Goal: Task Accomplishment & Management: Complete application form

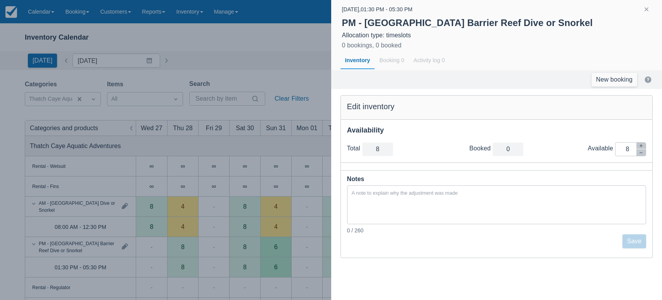
scroll to position [50, 0]
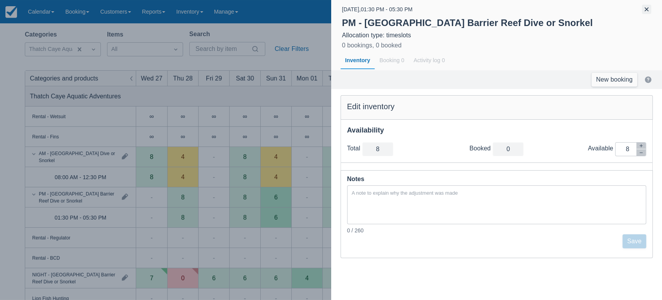
click at [649, 9] on button "button" at bounding box center [646, 9] width 9 height 9
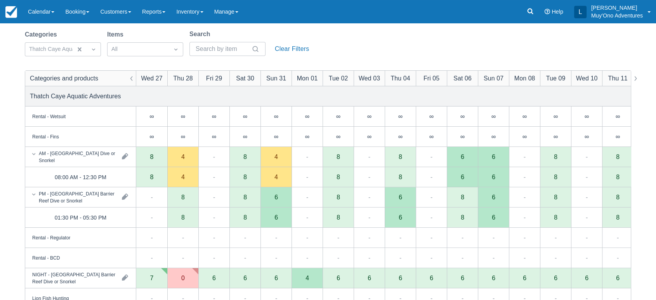
drag, startPoint x: 473, startPoint y: 59, endPoint x: 347, endPoint y: 79, distance: 127.7
click at [347, 79] on div "Categories Thatch Caye Aquatic Adventures Items All Search Clear Filters Catego…" at bounding box center [328, 247] width 606 height 436
click at [178, 178] on div "4" at bounding box center [182, 177] width 31 height 20
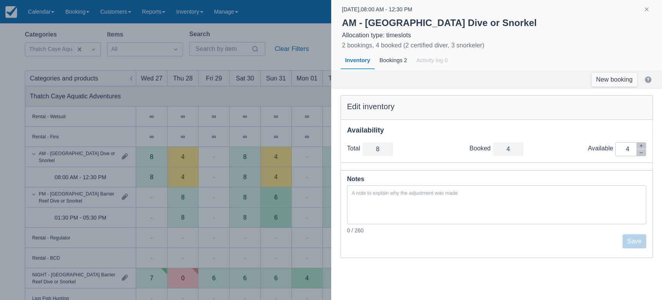
click at [624, 86] on div "New booking" at bounding box center [496, 79] width 331 height 19
click at [625, 81] on link "New booking" at bounding box center [615, 80] width 46 height 14
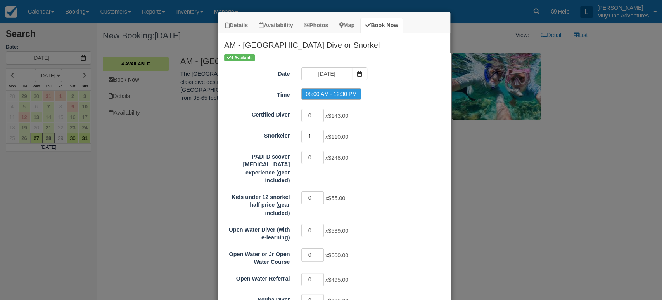
click at [318, 134] on input "1" at bounding box center [313, 136] width 23 height 13
click at [318, 134] on input "2" at bounding box center [313, 136] width 23 height 13
type input "1"
click at [318, 136] on input "1" at bounding box center [313, 136] width 23 height 13
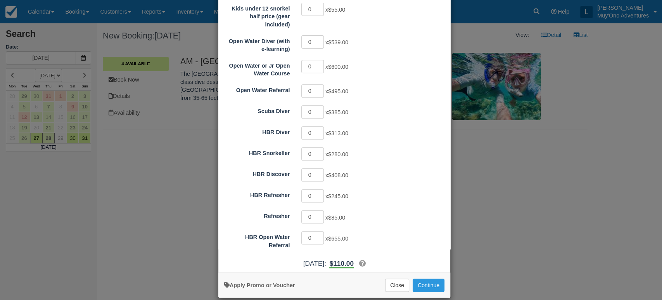
scroll to position [189, 0]
click at [417, 277] on button "Continue" at bounding box center [429, 283] width 32 height 13
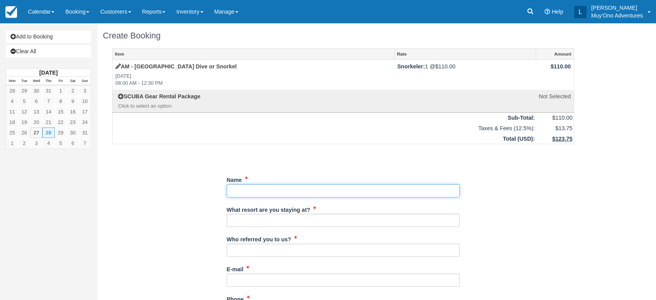
click at [261, 194] on input "Name" at bounding box center [343, 190] width 233 height 13
paste input "[PERSON_NAME]"
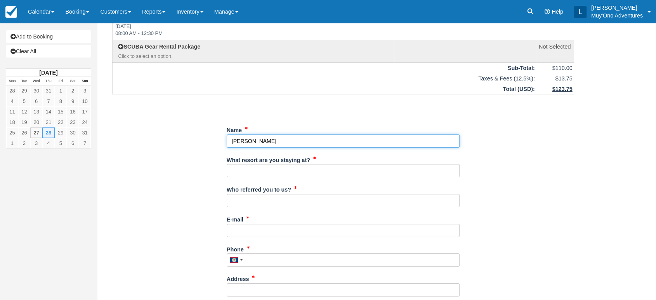
scroll to position [54, 0]
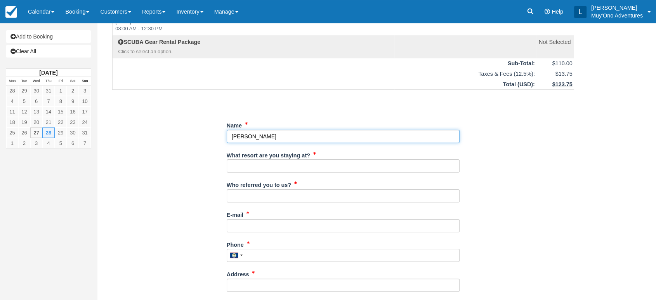
type input "[PERSON_NAME]"
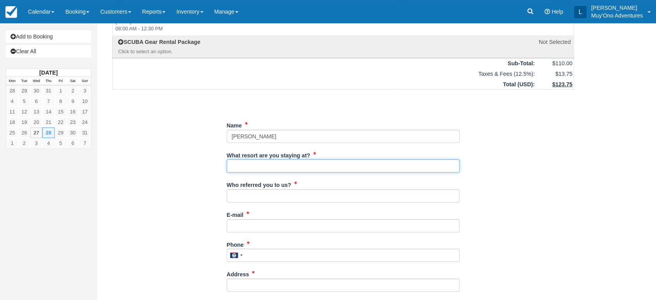
click at [273, 164] on input "What resort are you staying at?" at bounding box center [343, 165] width 233 height 13
type input "Thatch Caye"
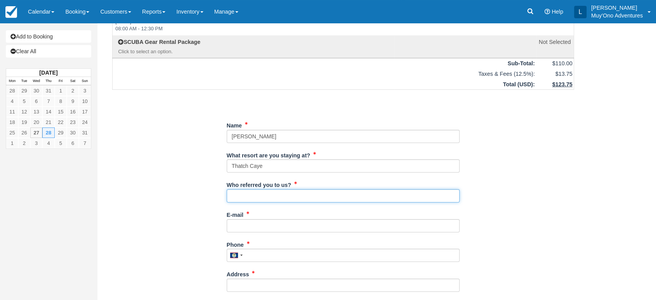
click at [267, 197] on input "Who referred you to us?" at bounding box center [343, 195] width 233 height 13
type input "LUIS"
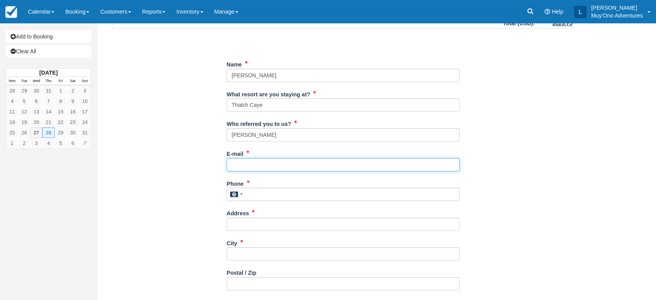
click at [239, 161] on input "E-mail" at bounding box center [343, 164] width 233 height 13
paste input "[EMAIL_ADDRESS][DOMAIN_NAME]"
type input "[EMAIL_ADDRESS][DOMAIN_NAME]"
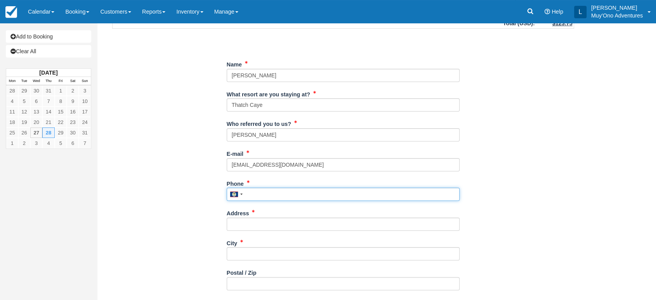
click at [266, 196] on input "Phone" at bounding box center [343, 193] width 233 height 13
click at [250, 191] on input "Phone" at bounding box center [343, 193] width 233 height 13
paste input "7143052930"
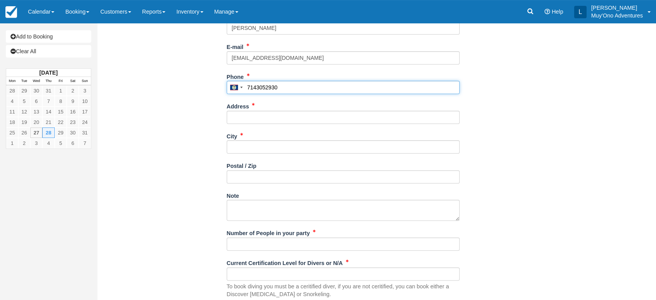
scroll to position [222, 0]
type input "7143052930"
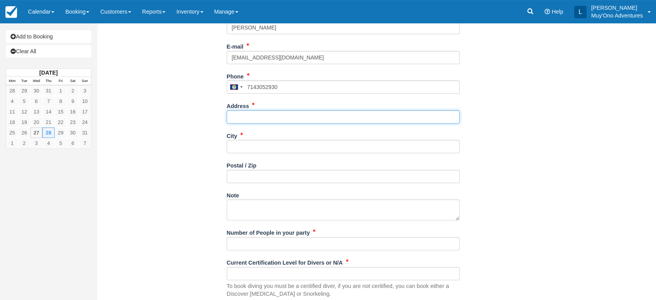
click at [268, 123] on input "Address" at bounding box center [343, 116] width 233 height 13
click at [269, 118] on input "Address" at bounding box center [343, 116] width 233 height 13
paste input "[STREET_ADDRESS]"
type input "[STREET_ADDRESS]"
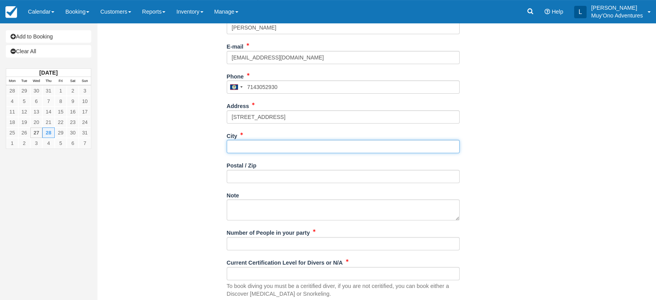
click at [250, 146] on input "City" at bounding box center [343, 146] width 233 height 13
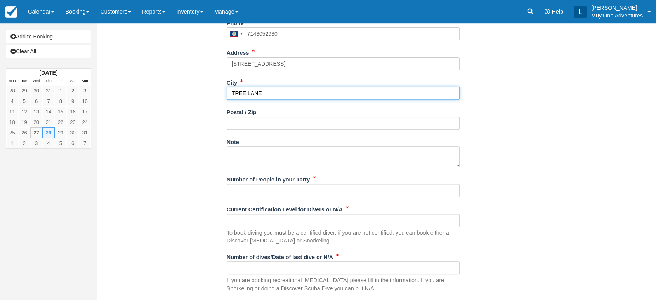
scroll to position [284, 0]
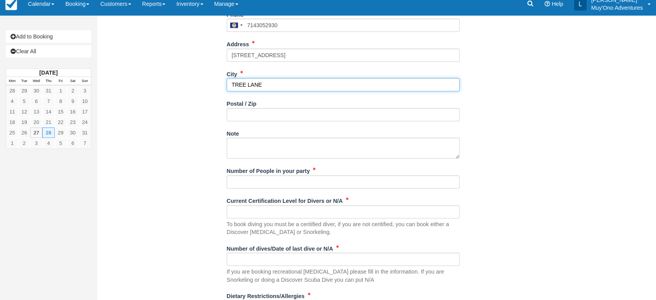
type input "TREE LANE"
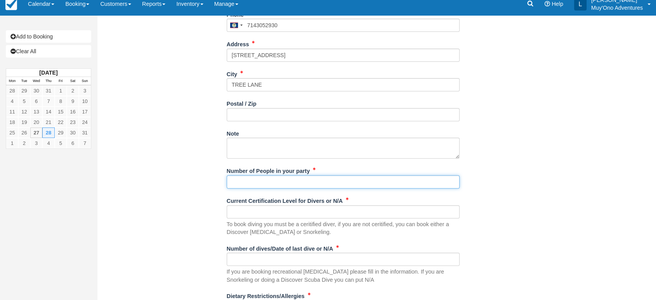
click at [258, 180] on input "Number of People in your party" at bounding box center [343, 181] width 233 height 13
type input "2"
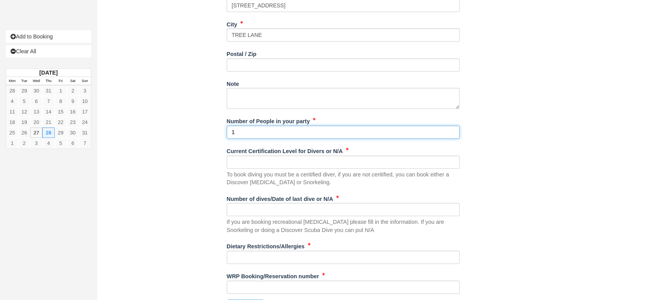
scroll to position [339, 0]
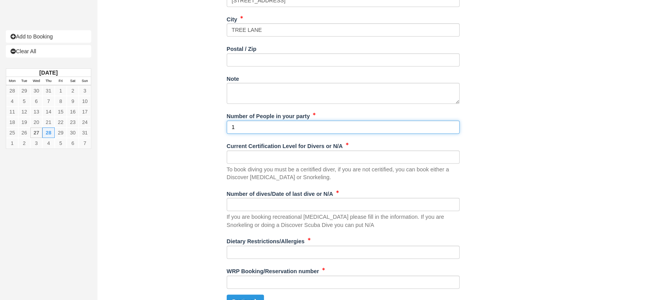
type input "1"
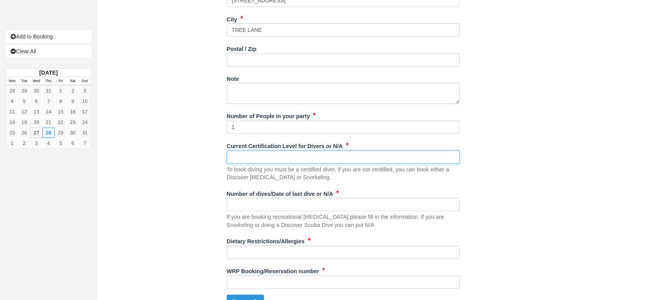
click at [267, 159] on input "Current Certification Level for Divers or N/A" at bounding box center [343, 156] width 233 height 13
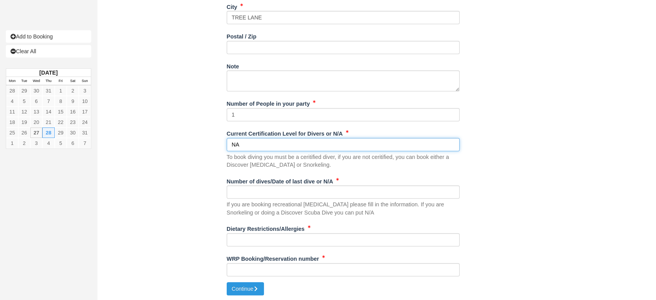
type input "NA"
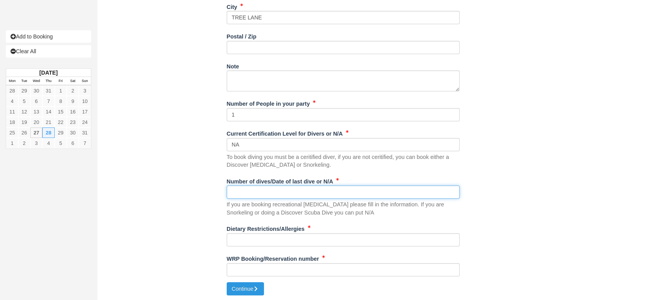
click at [252, 193] on input "Number of dives/Date of last dive or N/A" at bounding box center [343, 191] width 233 height 13
type input "NA"
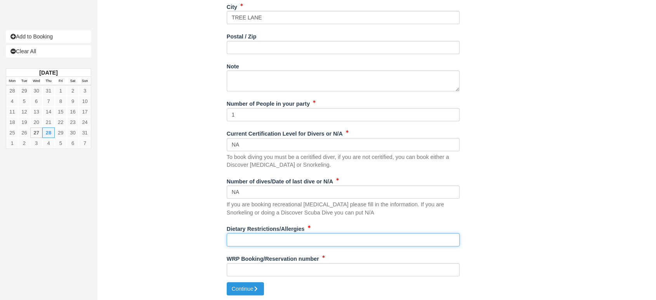
click at [243, 240] on input "Dietary Restrictions/Allergies" at bounding box center [343, 239] width 233 height 13
type input "NA"
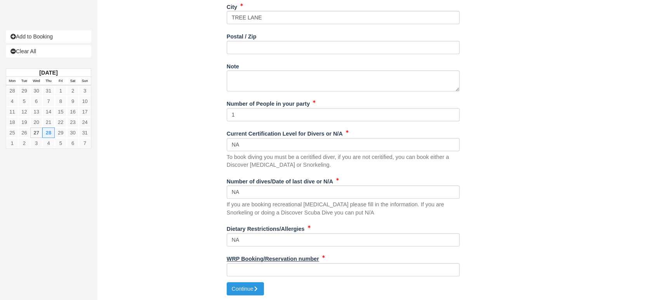
click at [255, 262] on label "WRP Booking/Reservation number" at bounding box center [273, 257] width 92 height 11
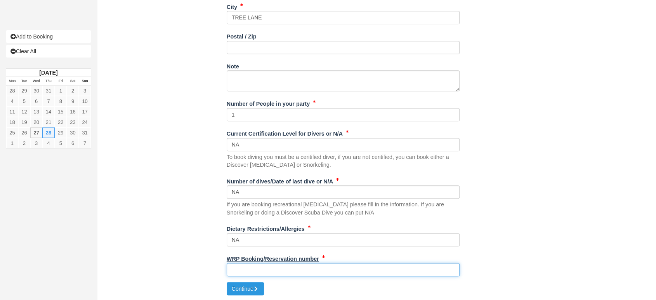
click at [255, 263] on input "WRP Booking/Reservation number" at bounding box center [343, 269] width 233 height 13
click at [248, 269] on input "WRP Booking/Reservation number" at bounding box center [343, 269] width 233 height 13
paste input "47021389"
type input "47021389"
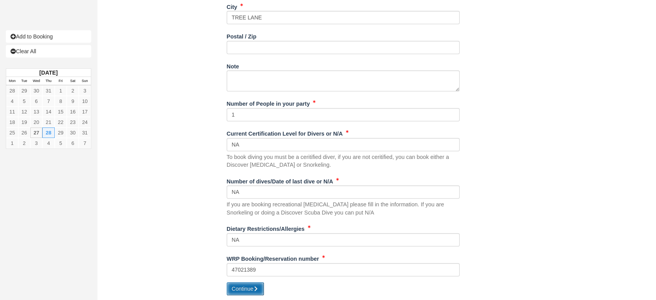
click at [239, 285] on button "Continue" at bounding box center [245, 288] width 37 height 13
type input "+5017143052930"
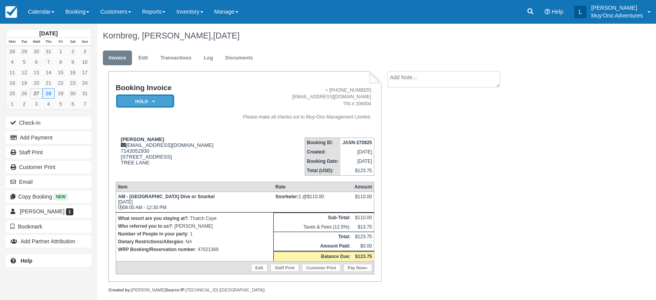
click at [158, 107] on em "HOLD" at bounding box center [145, 101] width 58 height 14
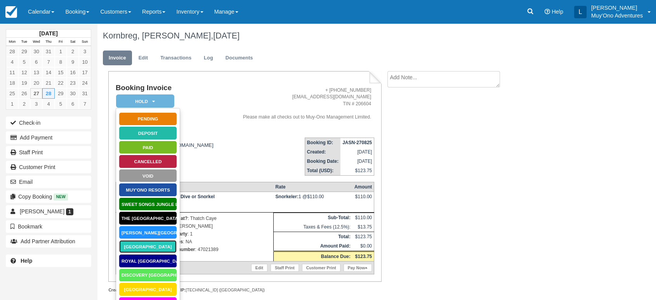
click at [152, 247] on link "[GEOGRAPHIC_DATA]" at bounding box center [148, 246] width 58 height 14
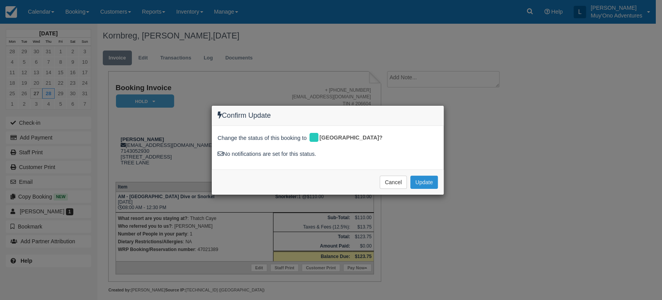
click at [428, 180] on button "Update" at bounding box center [425, 181] width 28 height 13
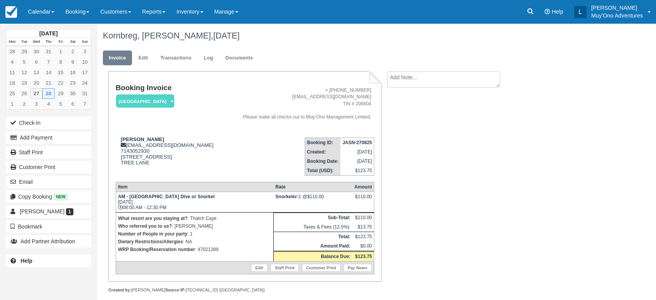
click at [366, 143] on strong "JASN-270825" at bounding box center [356, 142] width 29 height 5
copy tbody "JASN-270825"
